Goal: Transaction & Acquisition: Subscribe to service/newsletter

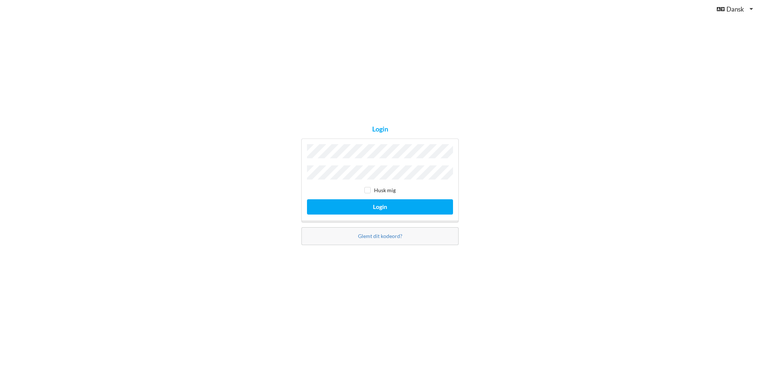
drag, startPoint x: 499, startPoint y: 164, endPoint x: 492, endPoint y: 162, distance: 7.2
click at [499, 164] on div "Login Husk mig Login Glemt dit kodeord?" at bounding box center [380, 185] width 760 height 371
click at [367, 189] on input "checkbox" at bounding box center [367, 190] width 6 height 6
checkbox input "true"
click at [381, 203] on button "Login" at bounding box center [380, 206] width 146 height 15
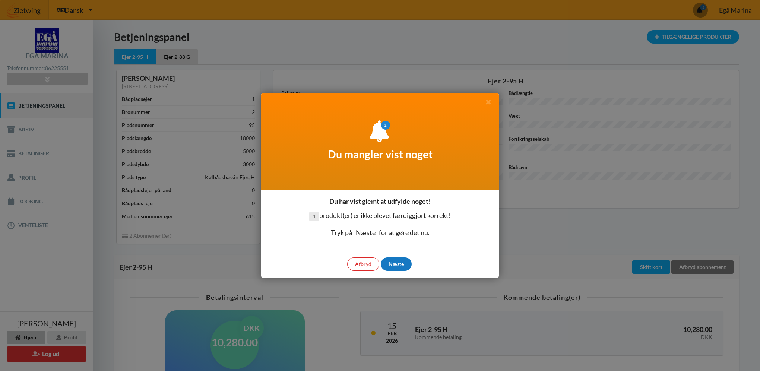
click at [402, 263] on div "Næste" at bounding box center [396, 263] width 31 height 13
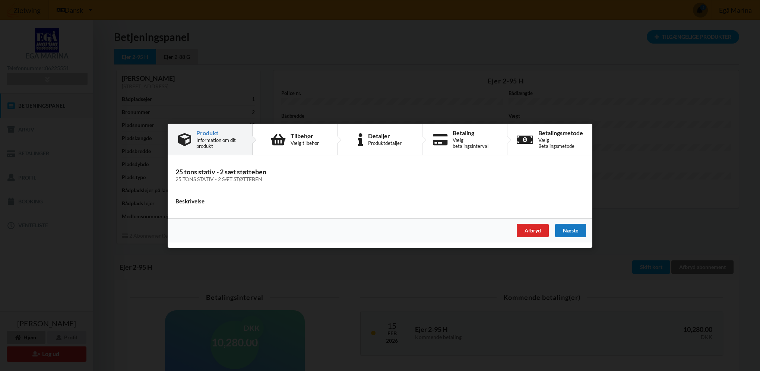
click at [569, 230] on div "Næste" at bounding box center [570, 230] width 31 height 13
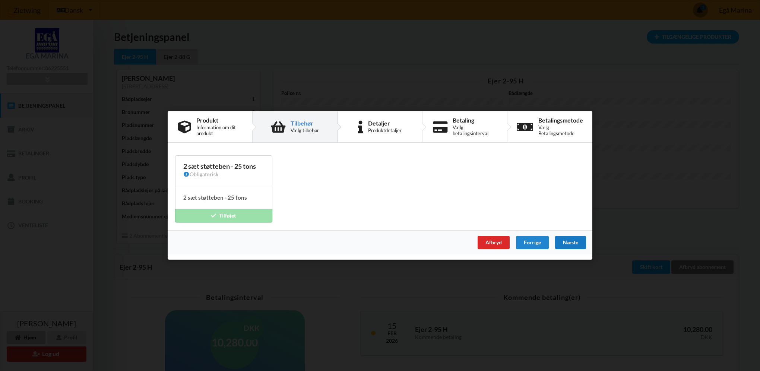
click at [573, 242] on div "Næste" at bounding box center [570, 242] width 31 height 13
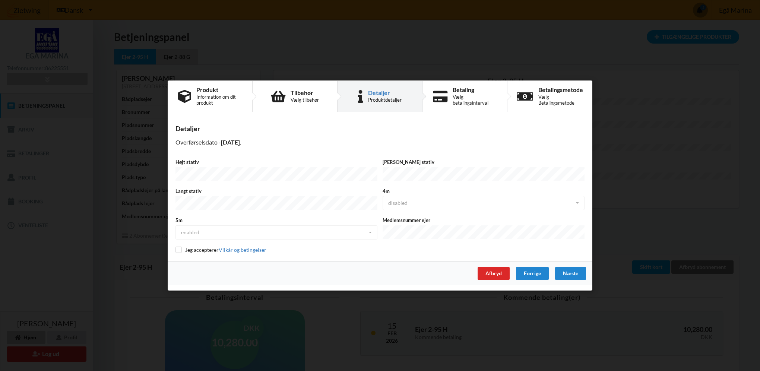
drag, startPoint x: 573, startPoint y: 269, endPoint x: 441, endPoint y: 291, distance: 134.1
click at [446, 296] on div "Er du sikker på du vil logge ud? Nej Ja Vilkår og betingelser Brugerbetingelser…" at bounding box center [380, 185] width 760 height 371
click at [177, 247] on input "checkbox" at bounding box center [178, 250] width 6 height 6
checkbox input "true"
click at [573, 272] on div "Næste" at bounding box center [570, 273] width 31 height 13
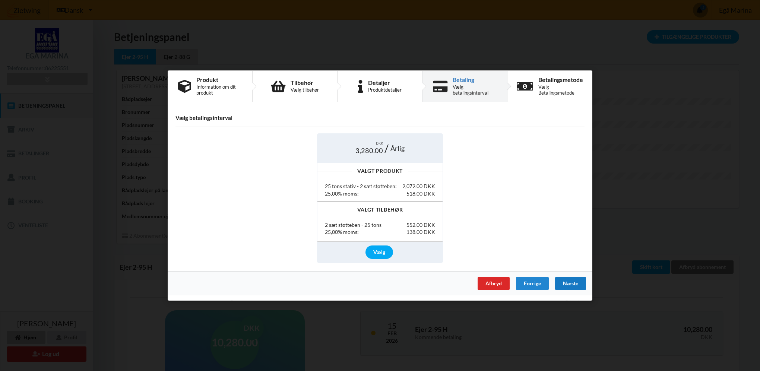
click at [571, 283] on div "Næste" at bounding box center [570, 283] width 31 height 13
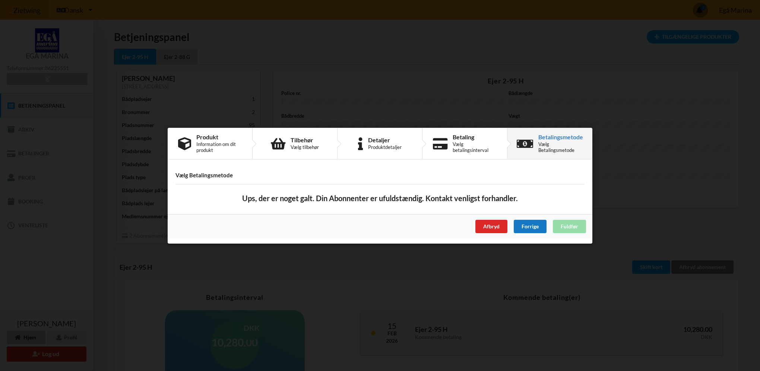
click at [533, 225] on div "Forrige" at bounding box center [530, 225] width 33 height 13
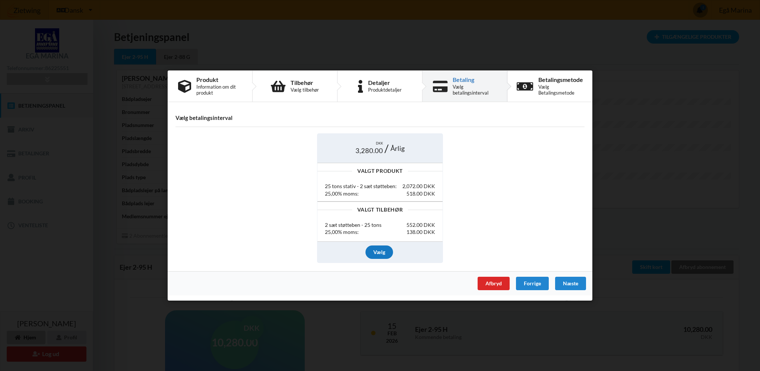
click at [375, 252] on div "Vælg" at bounding box center [380, 251] width 28 height 13
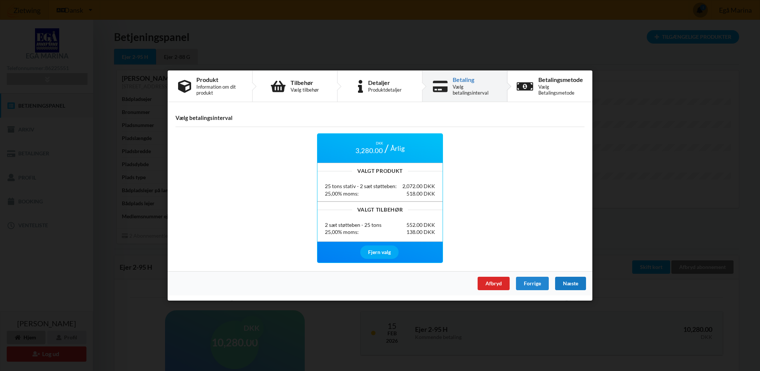
click at [569, 284] on div "Næste" at bounding box center [570, 283] width 31 height 13
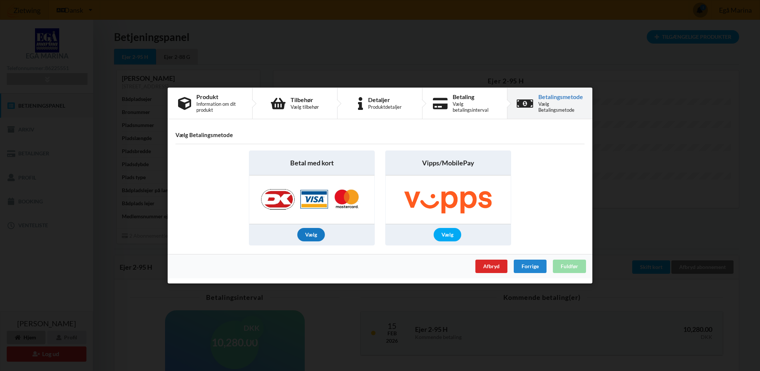
click at [313, 235] on div "Vælg" at bounding box center [311, 234] width 28 height 13
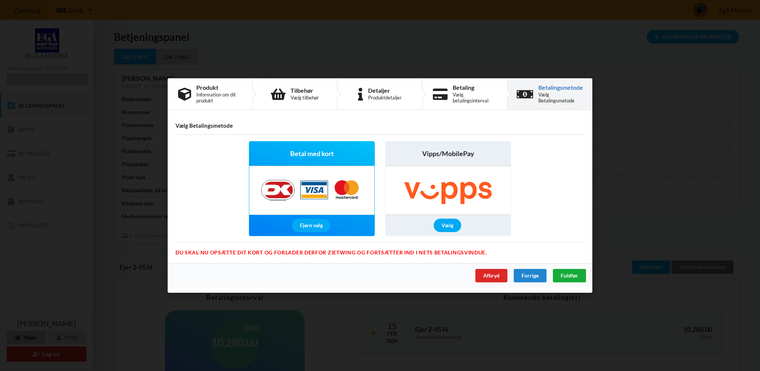
click at [572, 275] on span "Fuldfør" at bounding box center [570, 275] width 18 height 6
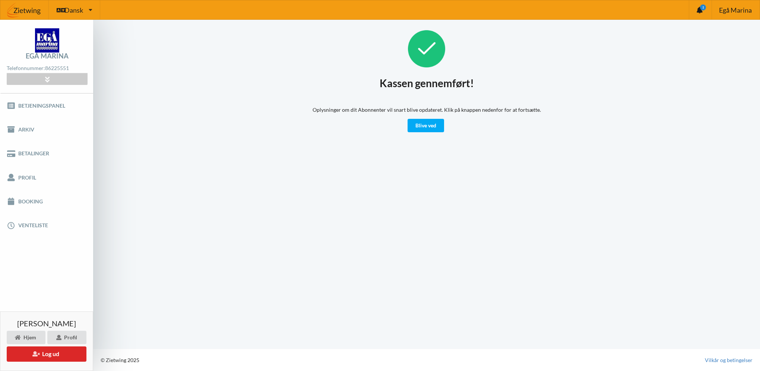
click at [685, 139] on div "Kassen gennemført! Oplysninger om dit Abonnenter vil snart blive opdateret. Kli…" at bounding box center [426, 184] width 667 height 329
click at [730, 9] on span "Egå Marina" at bounding box center [735, 10] width 33 height 7
